Goal: Check status: Check status

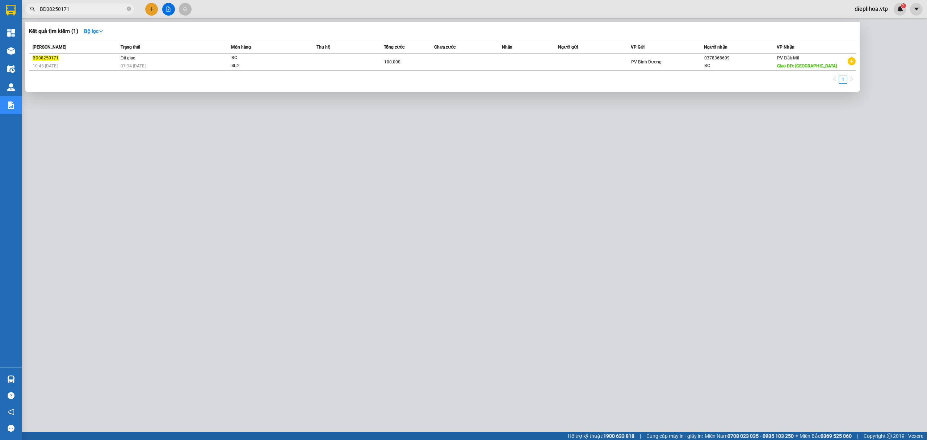
click at [83, 8] on input "BD08250171" at bounding box center [82, 9] width 85 height 8
type input "GN08250302"
click at [125, 118] on div at bounding box center [463, 220] width 927 height 440
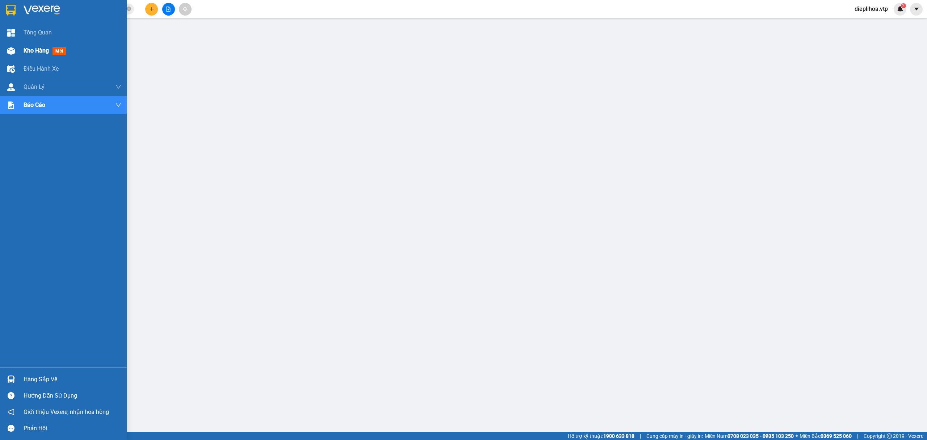
click at [38, 49] on span "Kho hàng" at bounding box center [36, 50] width 25 height 7
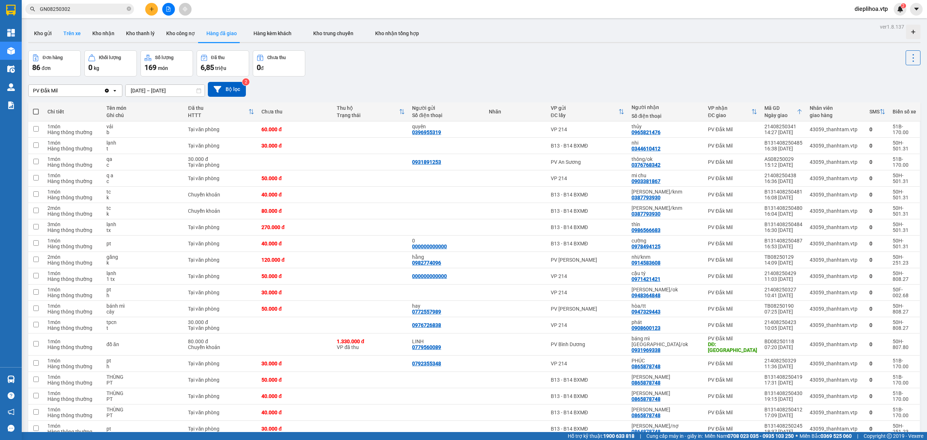
click at [76, 37] on button "Trên xe" at bounding box center [72, 33] width 29 height 17
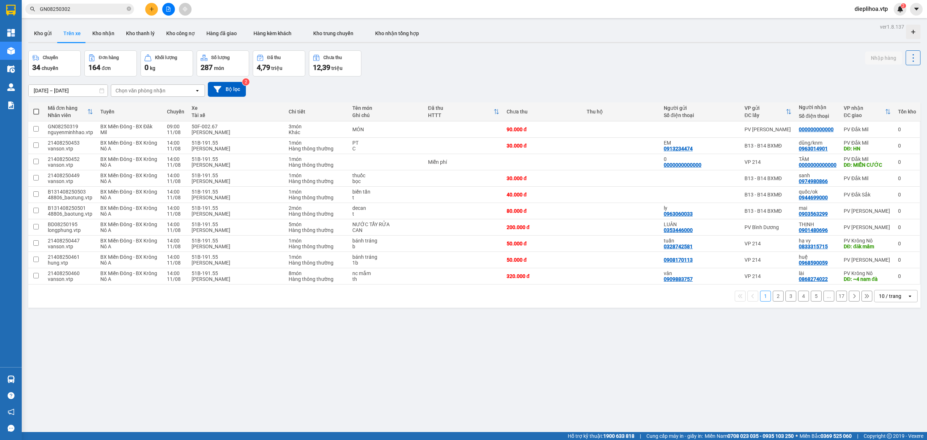
click at [496, 90] on div "[DATE] – [DATE] Press the down arrow key to interact with the calendar and sele…" at bounding box center [474, 89] width 892 height 15
click at [69, 33] on button "Trên xe" at bounding box center [72, 33] width 29 height 17
click at [879, 302] on div "10 / trang" at bounding box center [891, 296] width 33 height 12
click at [903, 377] on div "100 / trang" at bounding box center [888, 378] width 43 height 13
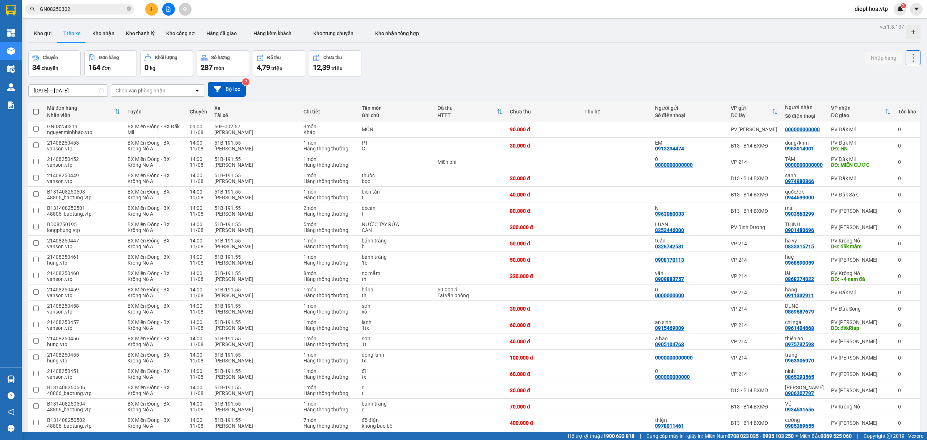
scroll to position [1220, 0]
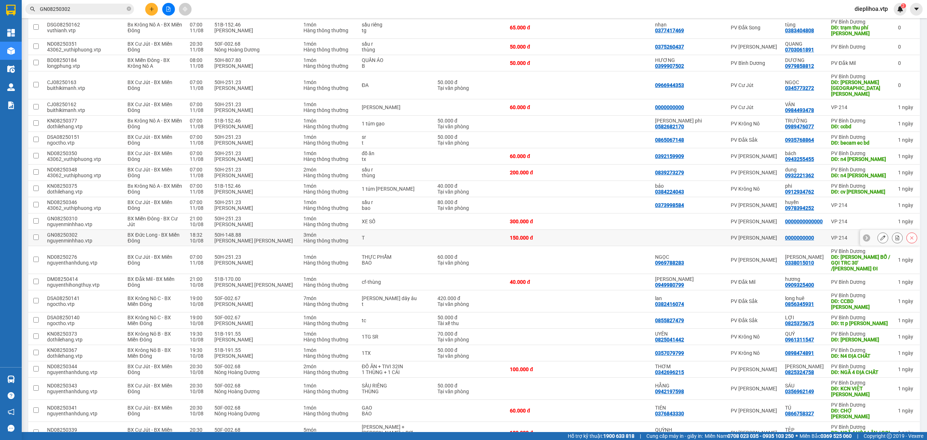
click at [100, 232] on div "GN08250302" at bounding box center [83, 235] width 73 height 6
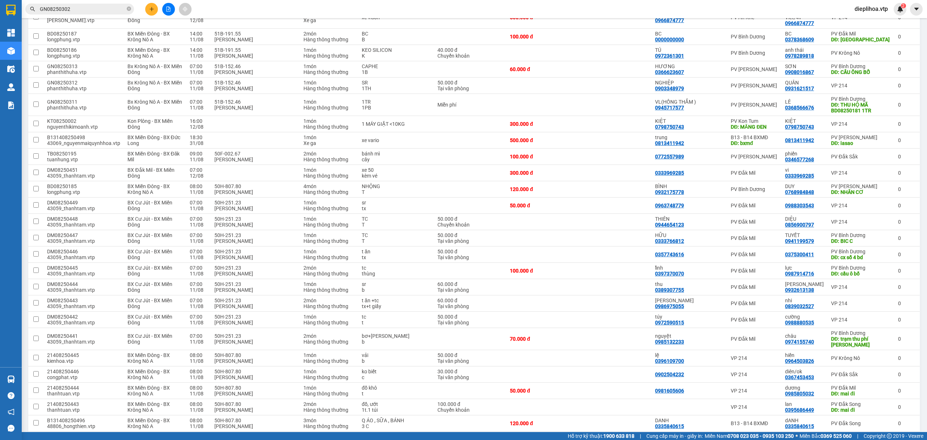
scroll to position [0, 0]
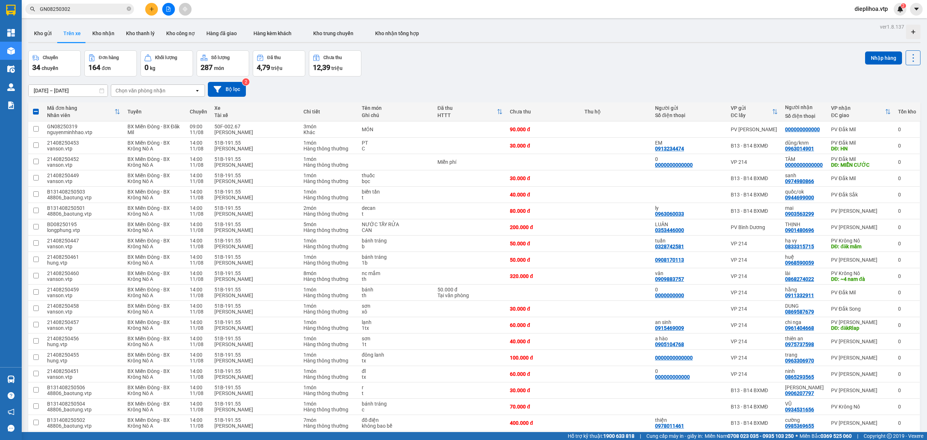
click at [910, 63] on button at bounding box center [913, 57] width 15 height 15
click at [903, 91] on span "Xóa [PERSON_NAME]" at bounding box center [906, 90] width 49 height 7
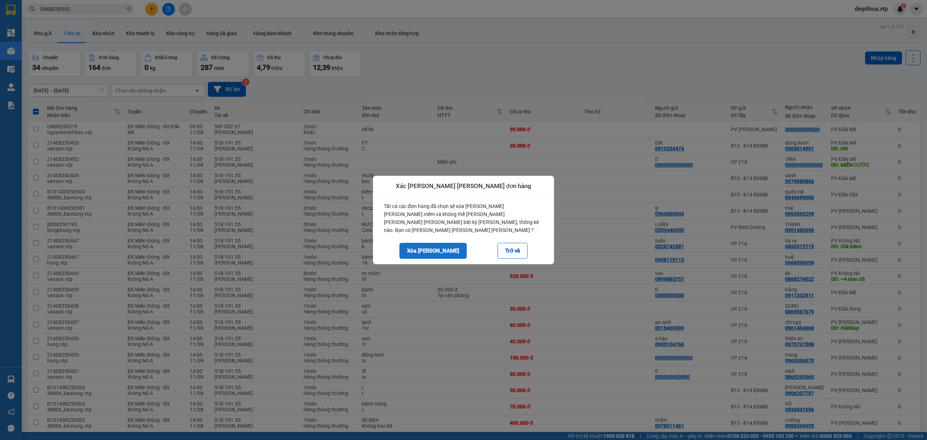
click at [434, 244] on button "Xóa [PERSON_NAME]" at bounding box center [433, 251] width 67 height 16
checkbox input "false"
